Goal: Check status

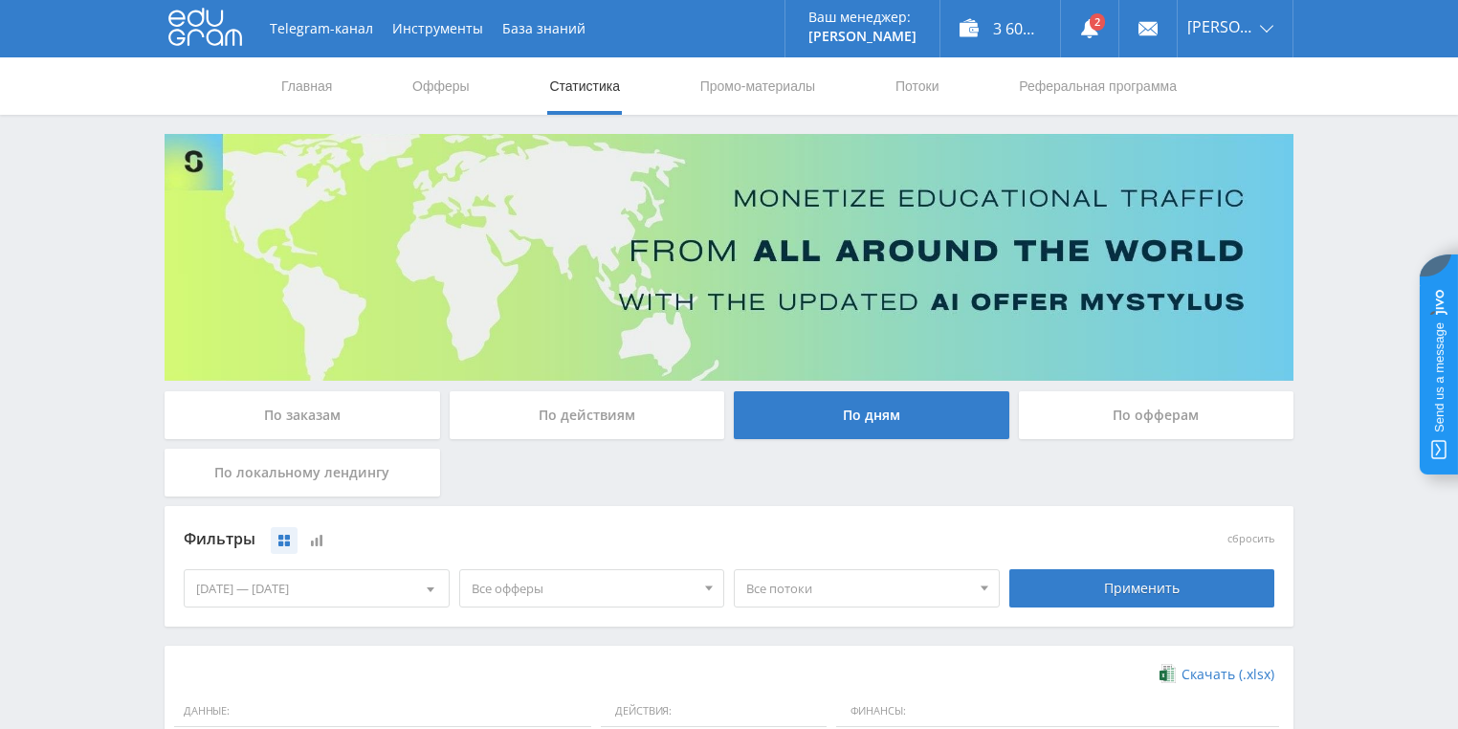
scroll to position [445, 0]
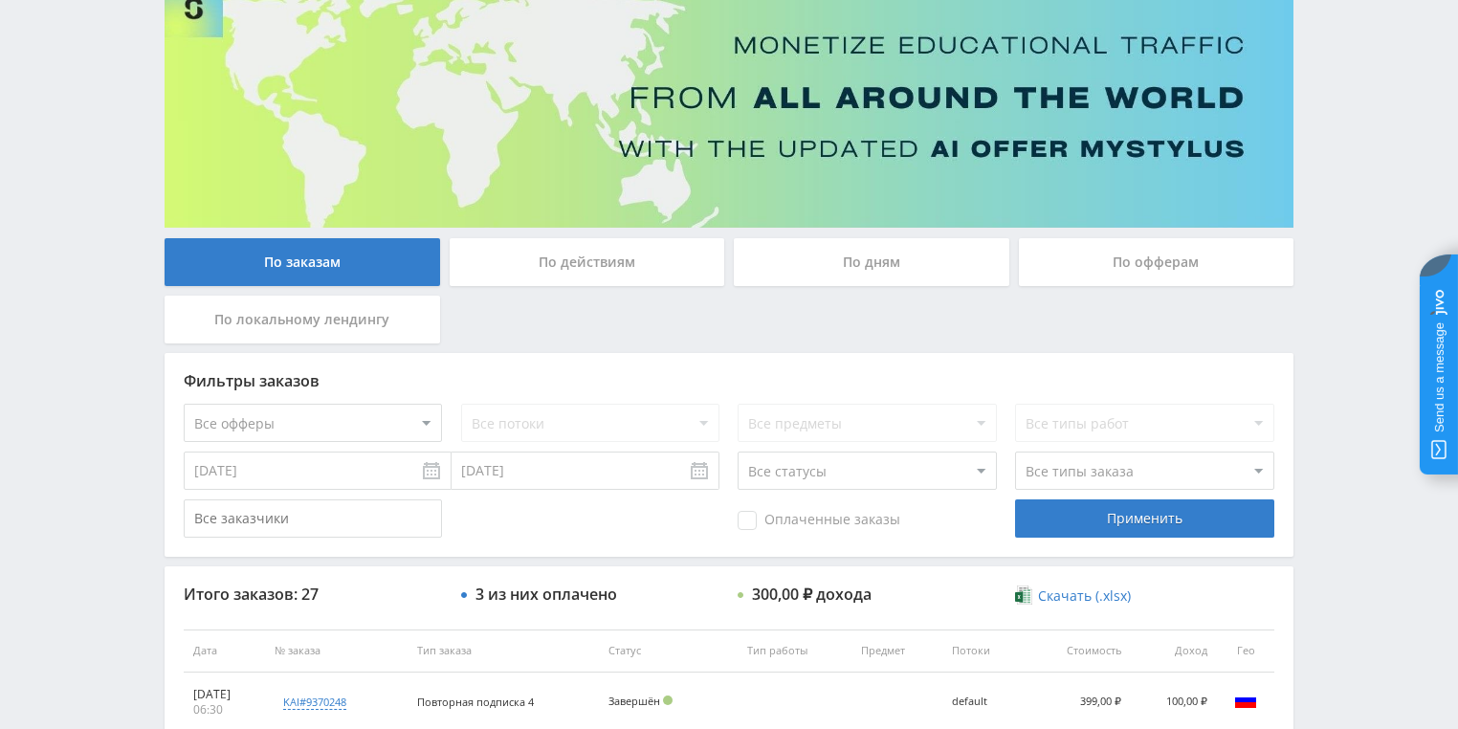
click at [570, 269] on div "По действиям" at bounding box center [588, 262] width 276 height 48
click at [0, 0] on input "По действиям" at bounding box center [0, 0] width 0 height 0
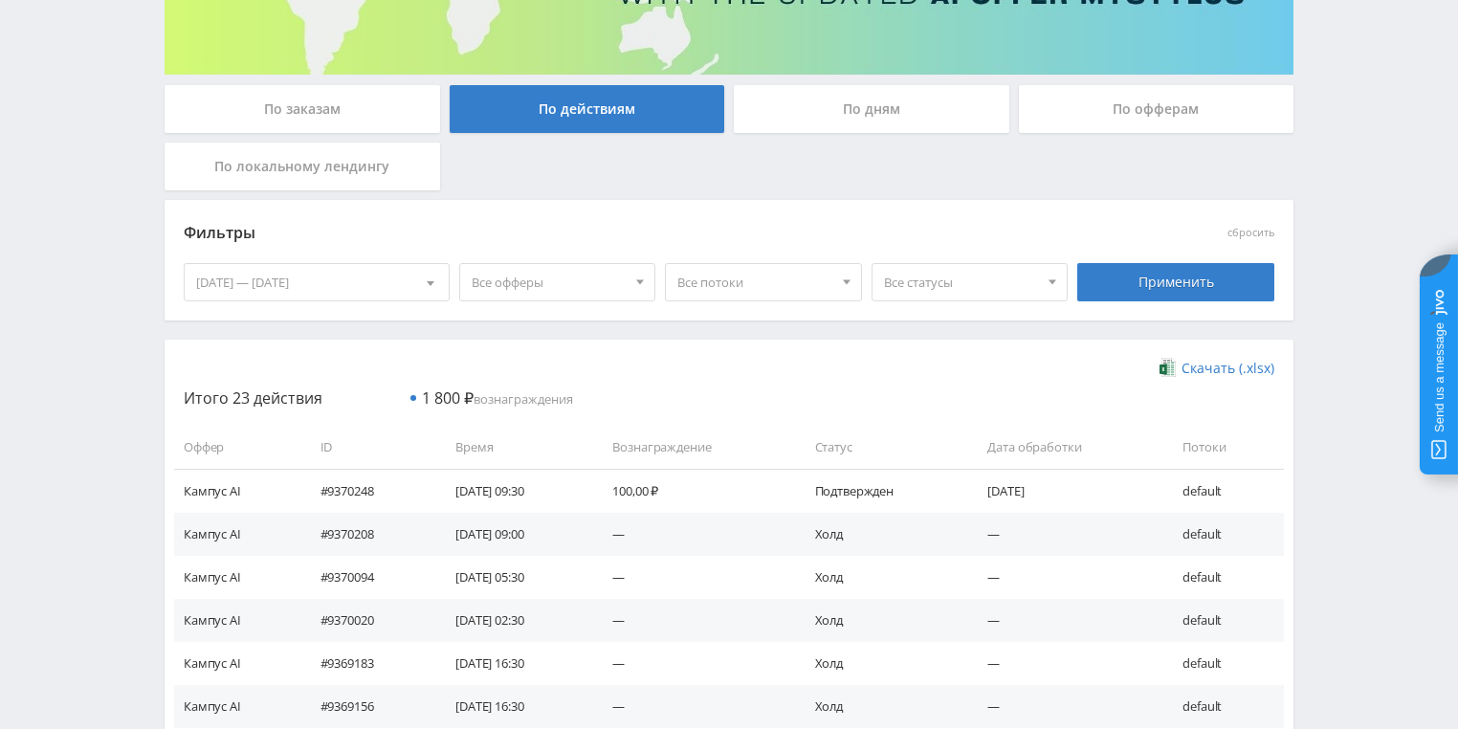
click at [818, 115] on div "По дням" at bounding box center [872, 109] width 276 height 48
click at [0, 0] on input "По дням" at bounding box center [0, 0] width 0 height 0
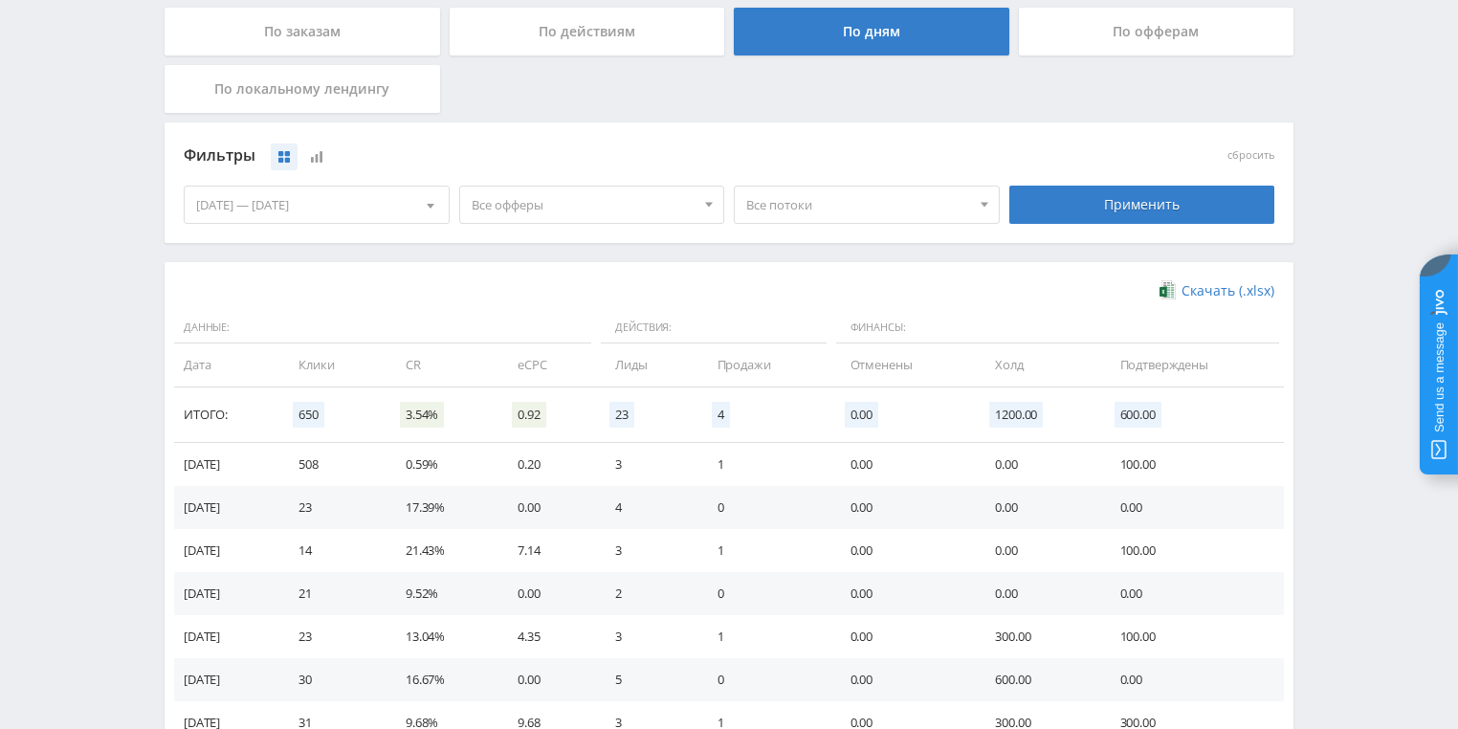
scroll to position [459, 0]
